Goal: Information Seeking & Learning: Learn about a topic

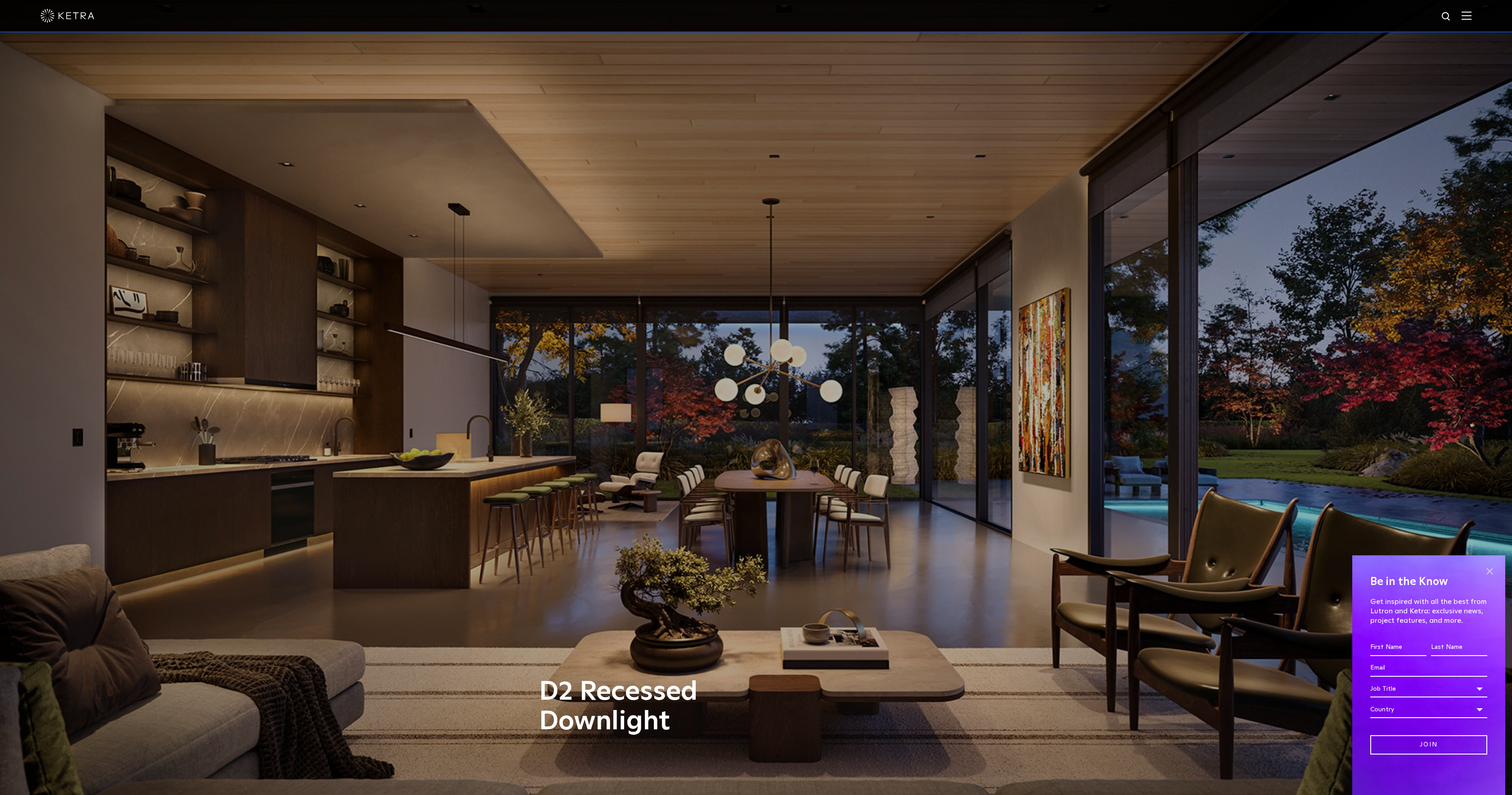
click at [1492, 572] on span at bounding box center [1489, 572] width 14 height 14
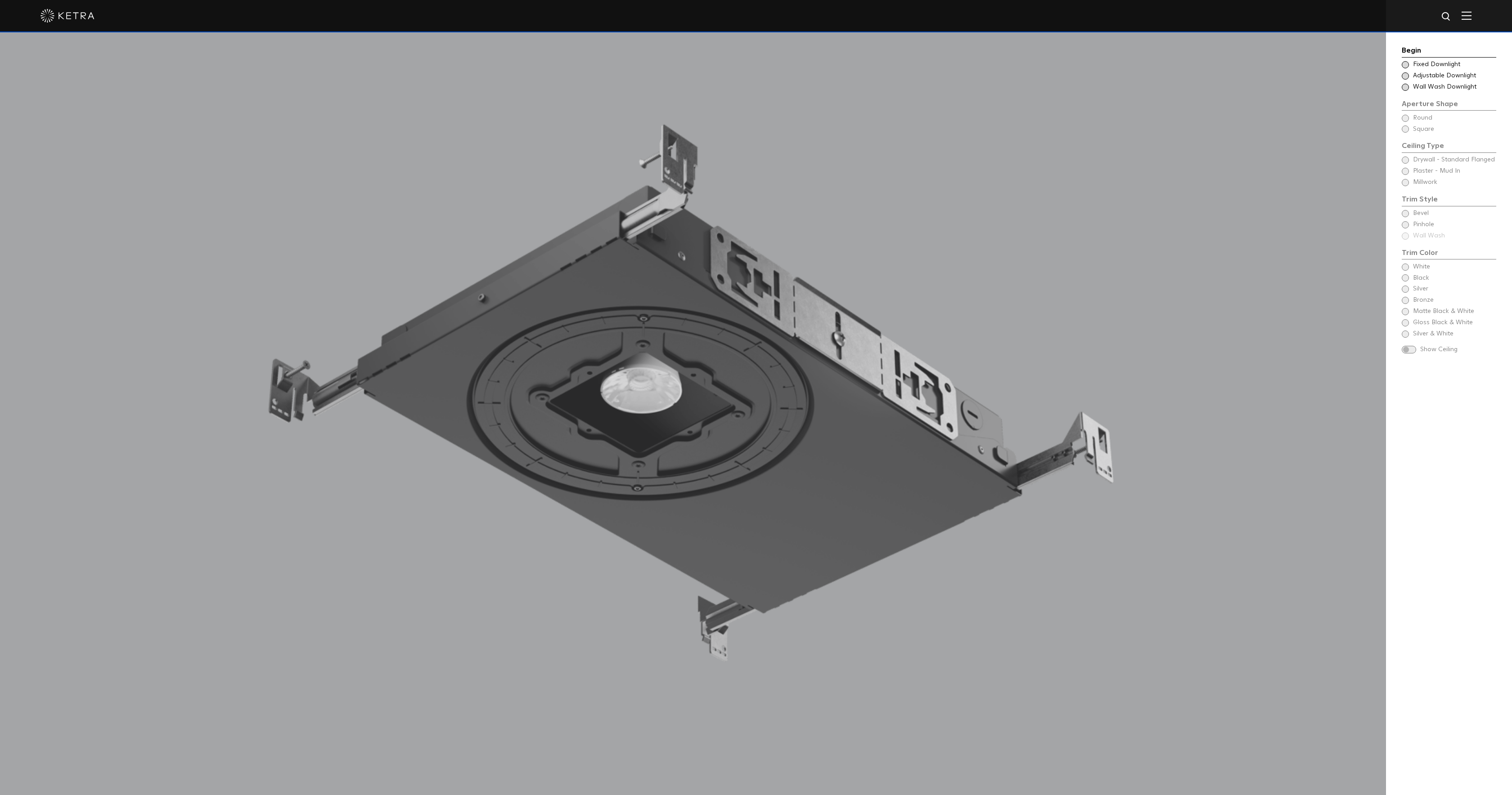
scroll to position [928, 0]
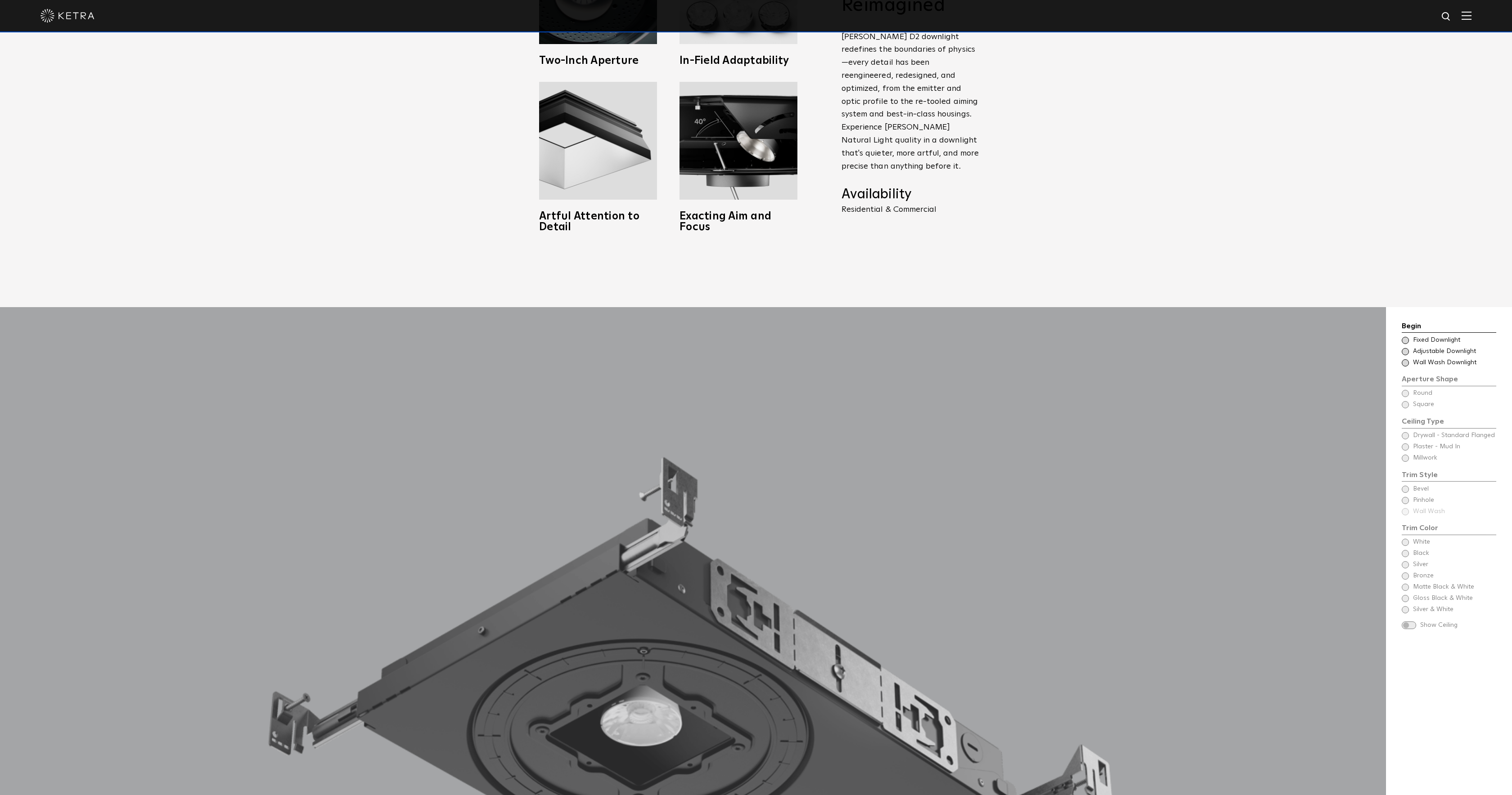
click at [1408, 348] on span at bounding box center [1405, 352] width 8 height 8
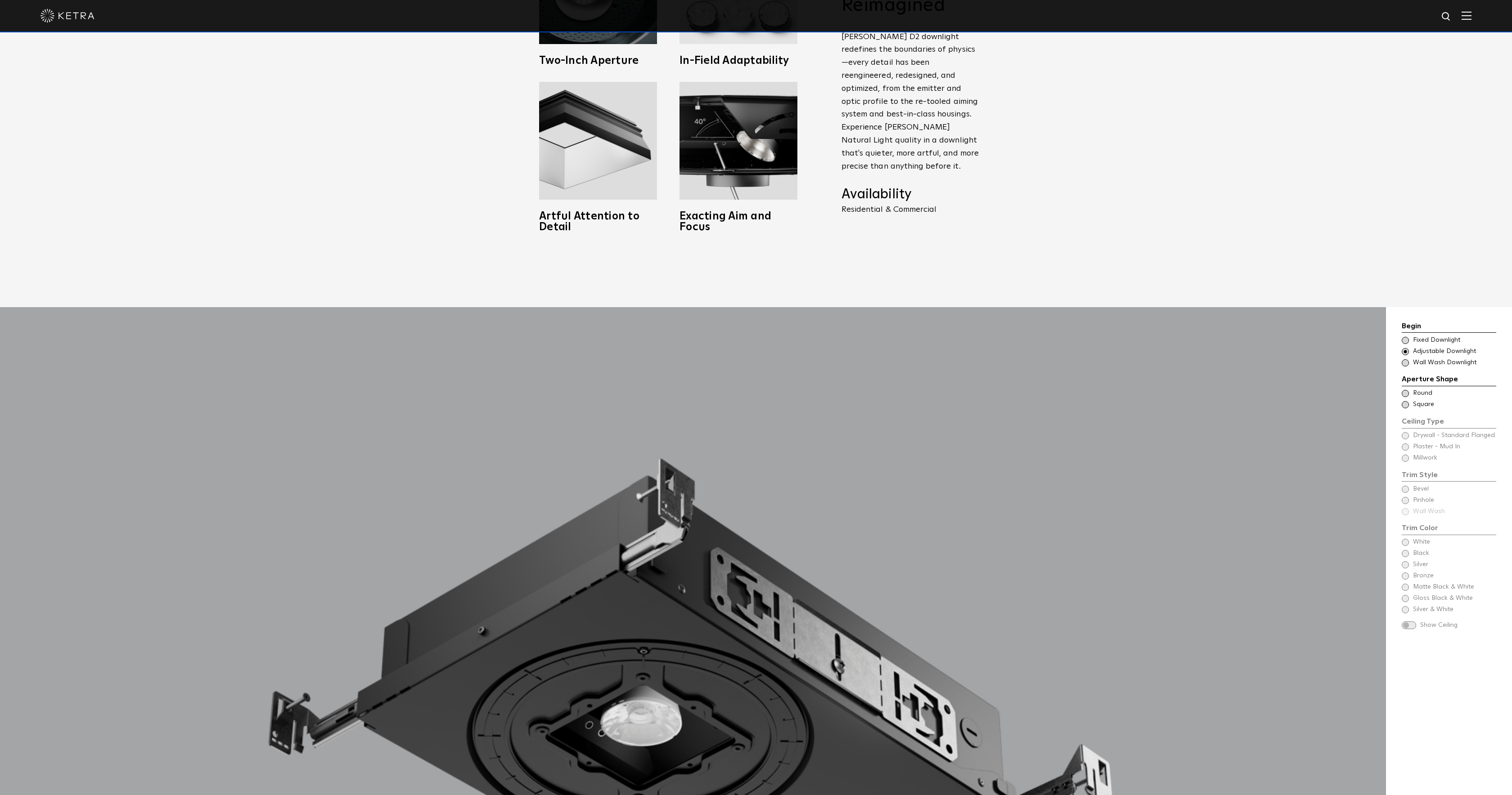
click at [1405, 390] on span at bounding box center [1405, 394] width 8 height 8
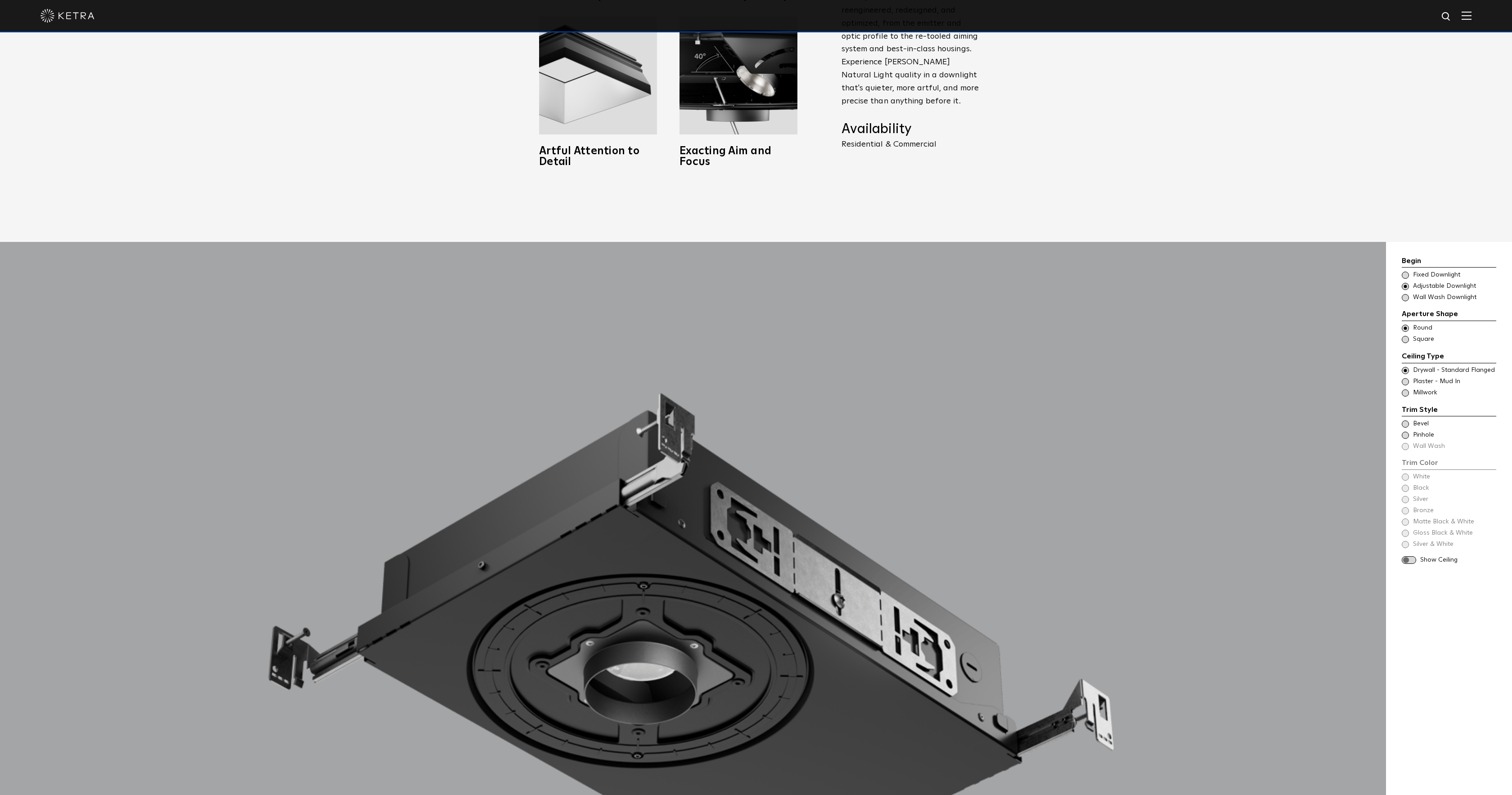
click at [1405, 378] on span at bounding box center [1405, 382] width 8 height 8
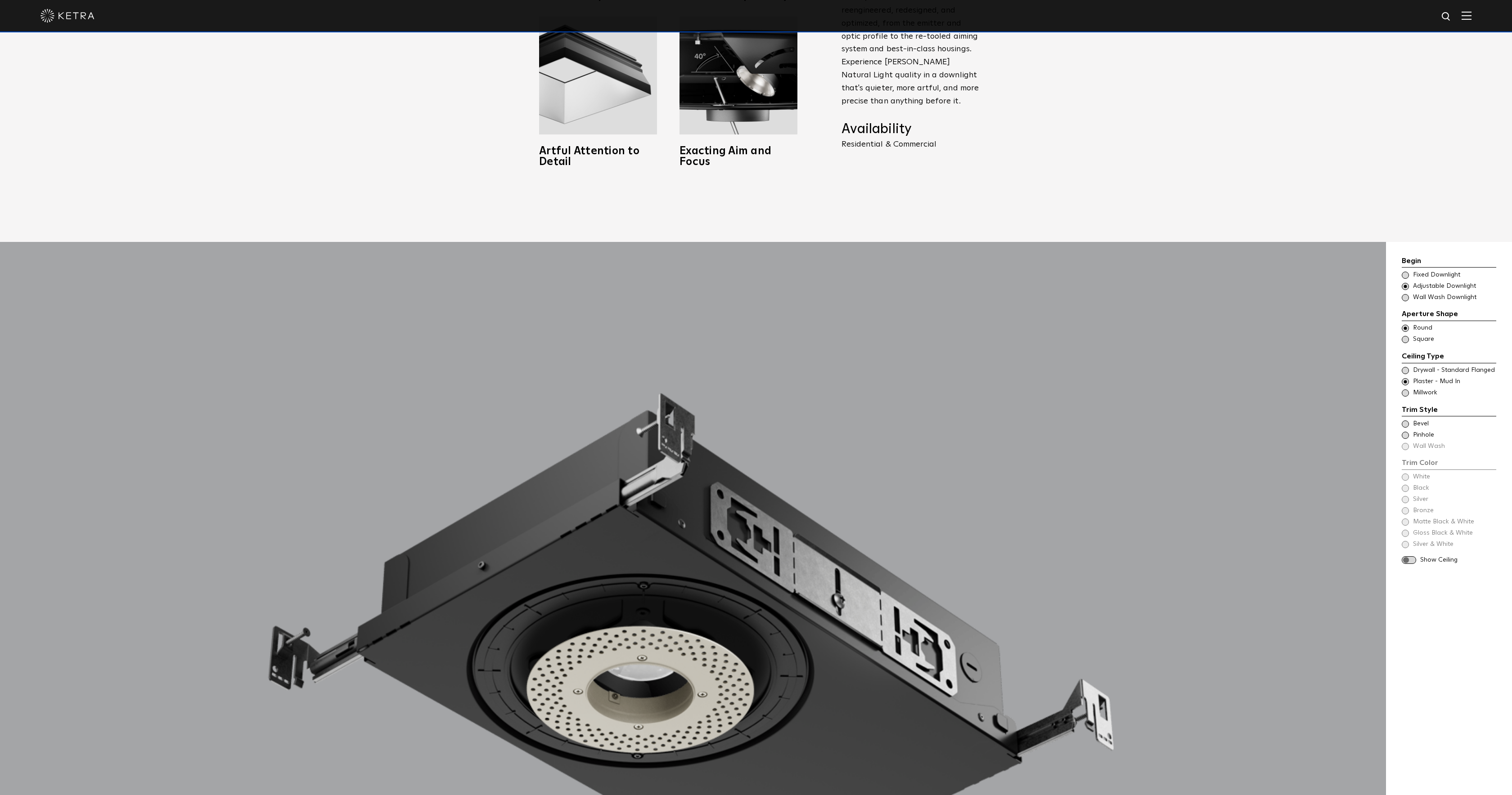
click at [1408, 388] on div "Trim Style - Round - Flangeless - Millwork Square - Millwork,Wall Wash - Round …" at bounding box center [1449, 393] width 95 height 9
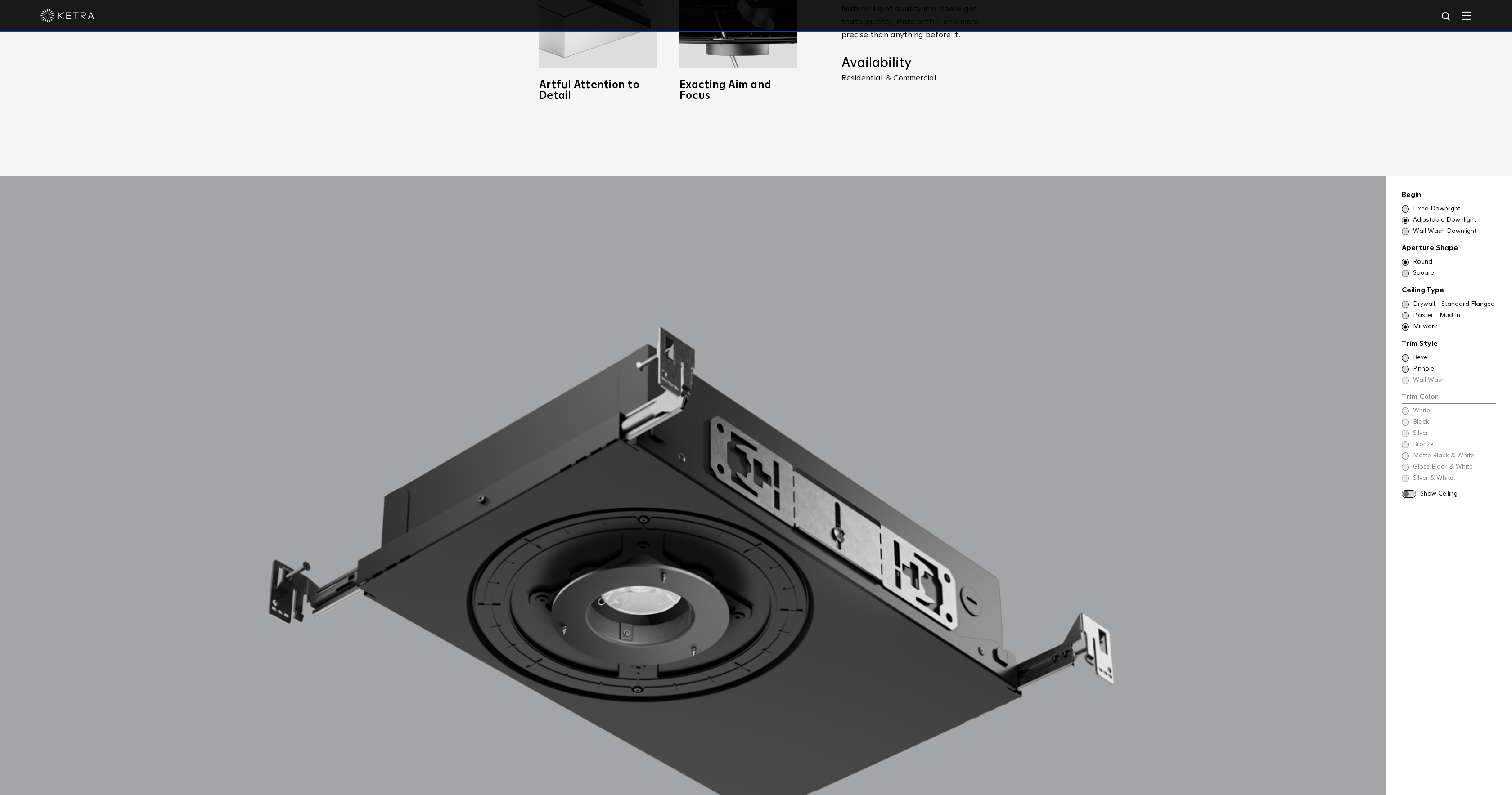
scroll to position [1067, 0]
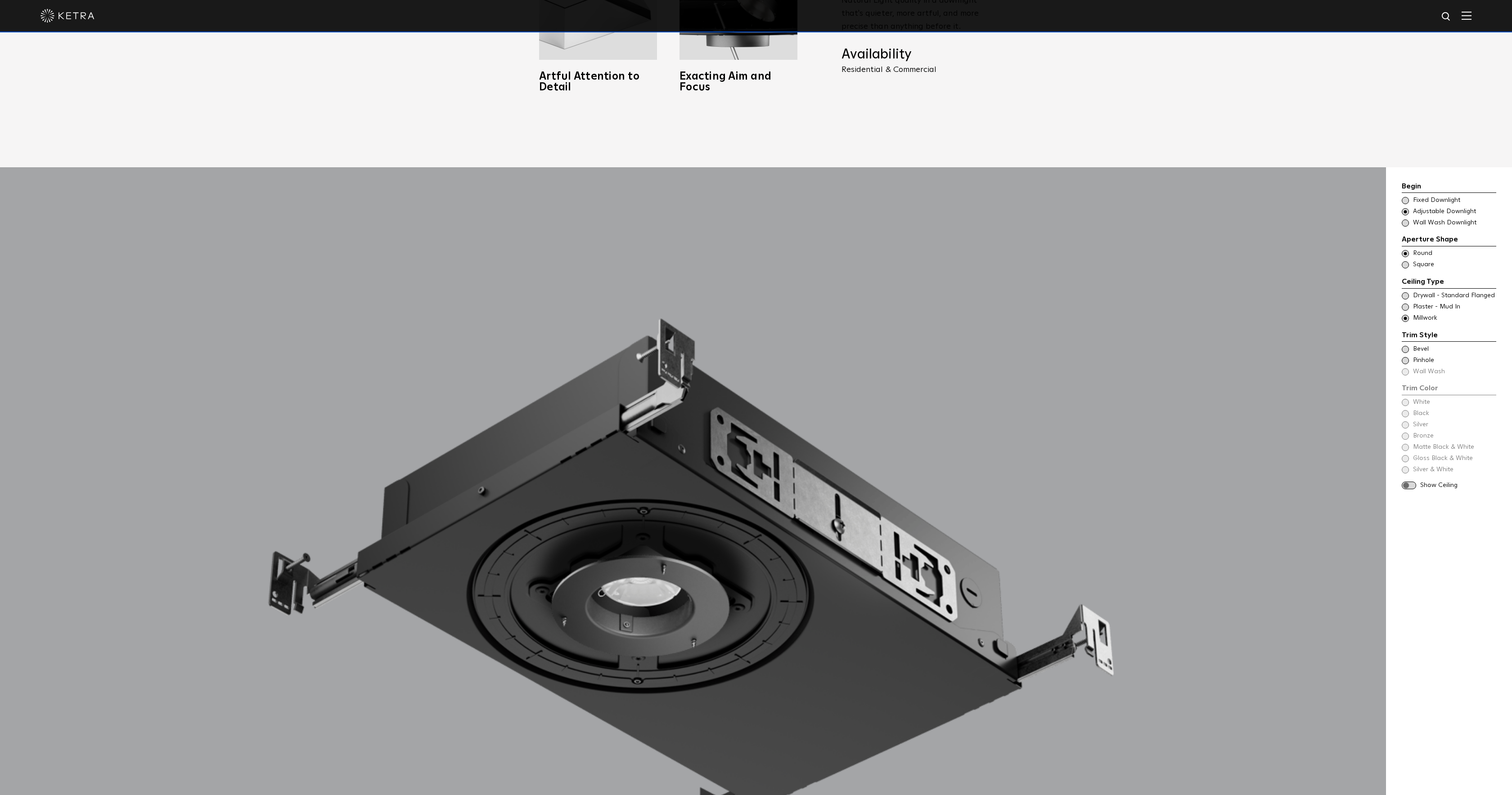
click at [1406, 346] on span at bounding box center [1405, 350] width 8 height 8
click at [1405, 304] on span at bounding box center [1405, 308] width 8 height 8
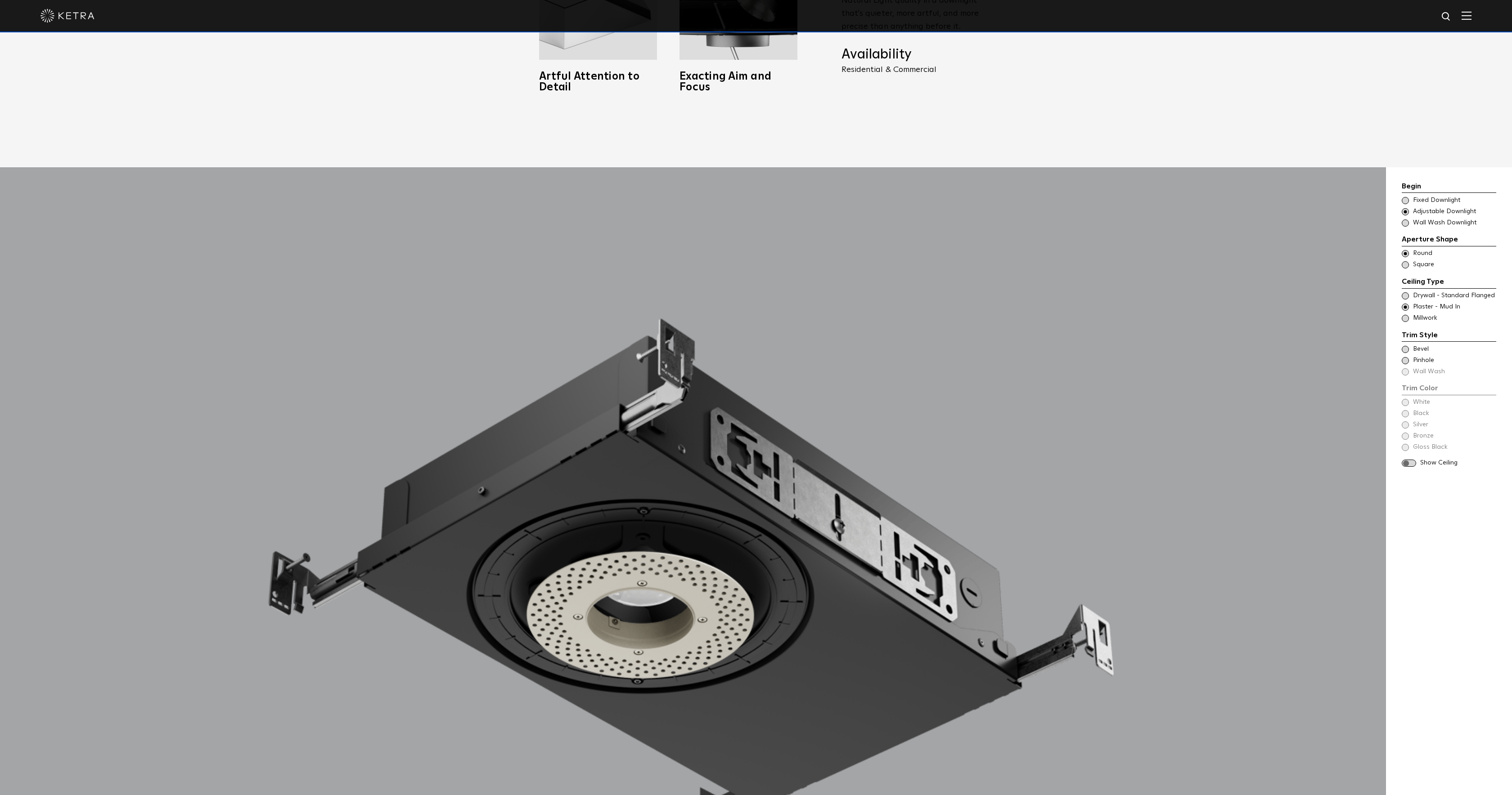
click at [1408, 460] on span at bounding box center [1408, 464] width 14 height 8
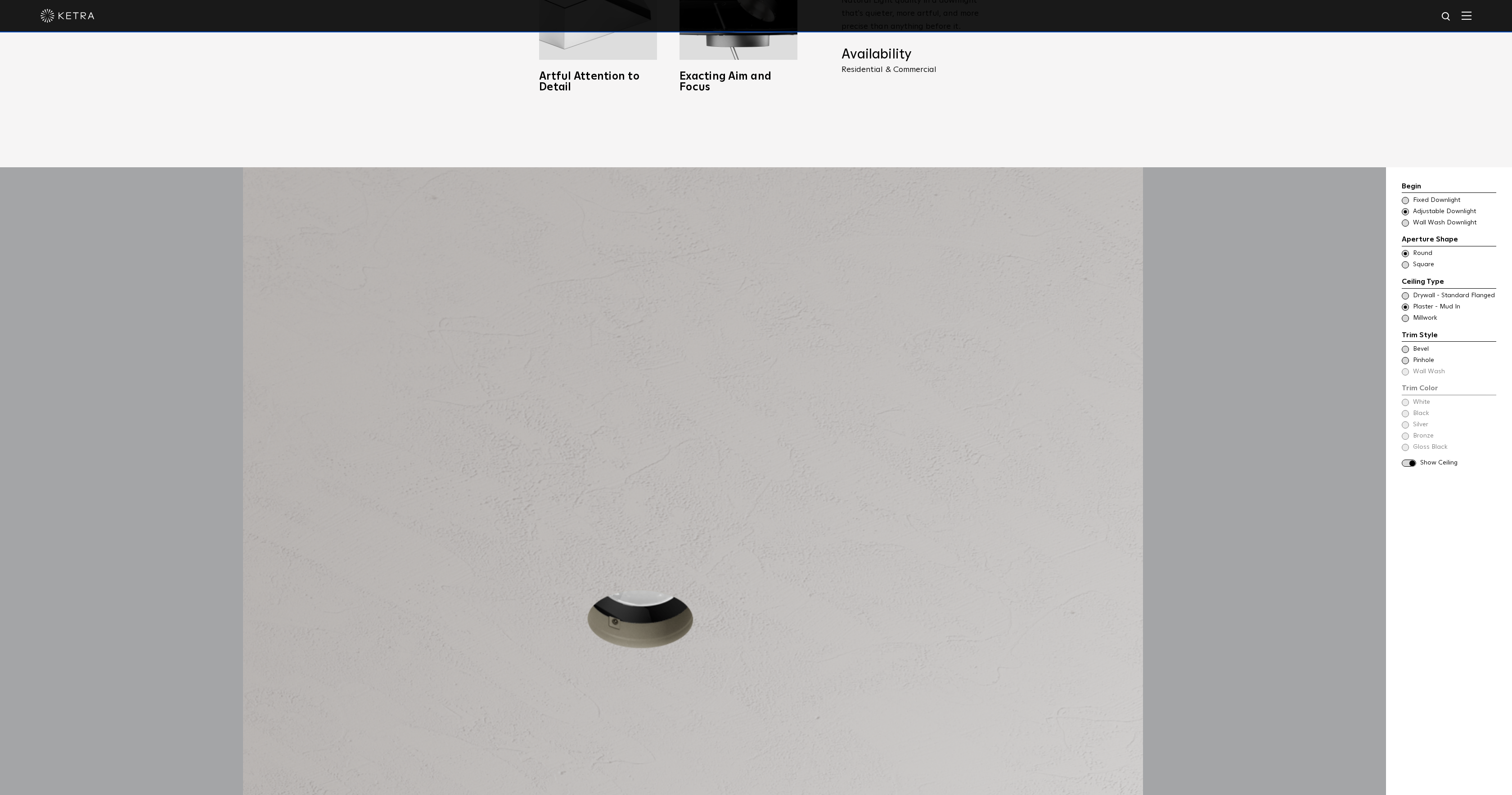
click at [1404, 388] on div "Begin Choose Aperture Shape Fixed Downlight Choose Aperture Shape Adjustable Do…" at bounding box center [1449, 324] width 95 height 287
click at [1405, 346] on span at bounding box center [1405, 350] width 8 height 8
click at [1406, 410] on span at bounding box center [1405, 414] width 8 height 8
click at [1405, 422] on span at bounding box center [1405, 425] width 8 height 8
click at [1405, 433] on span at bounding box center [1405, 436] width 8 height 8
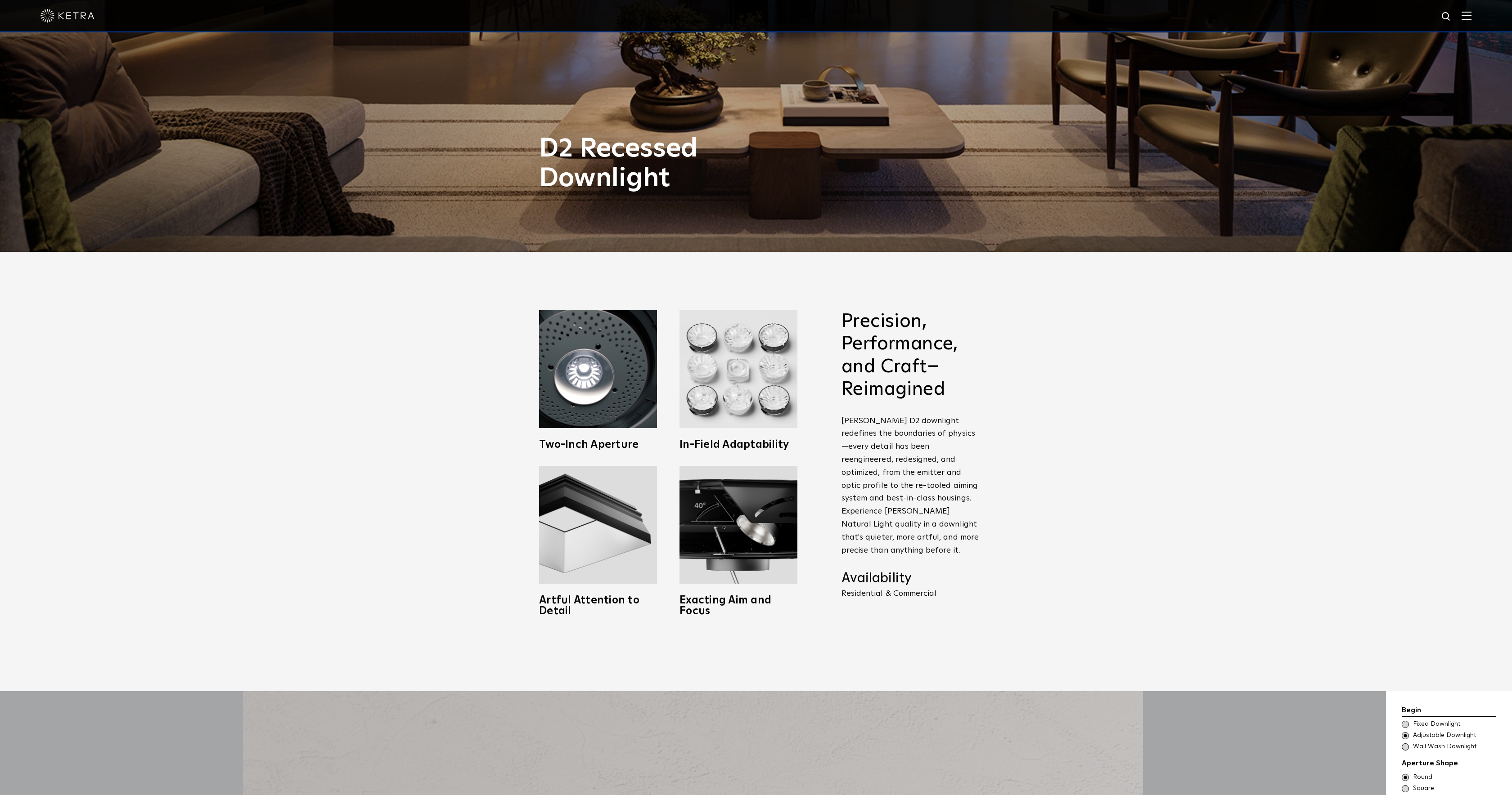
scroll to position [544, 0]
